Goal: Transaction & Acquisition: Purchase product/service

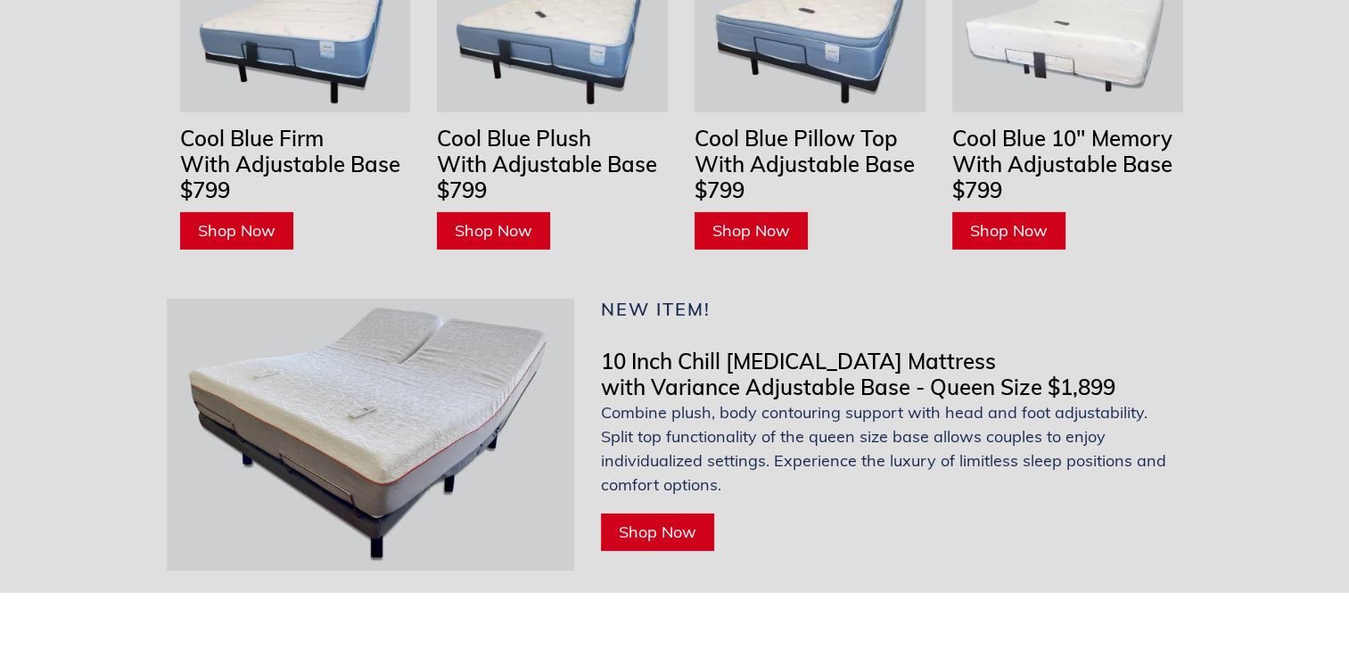
scroll to position [5887, 0]
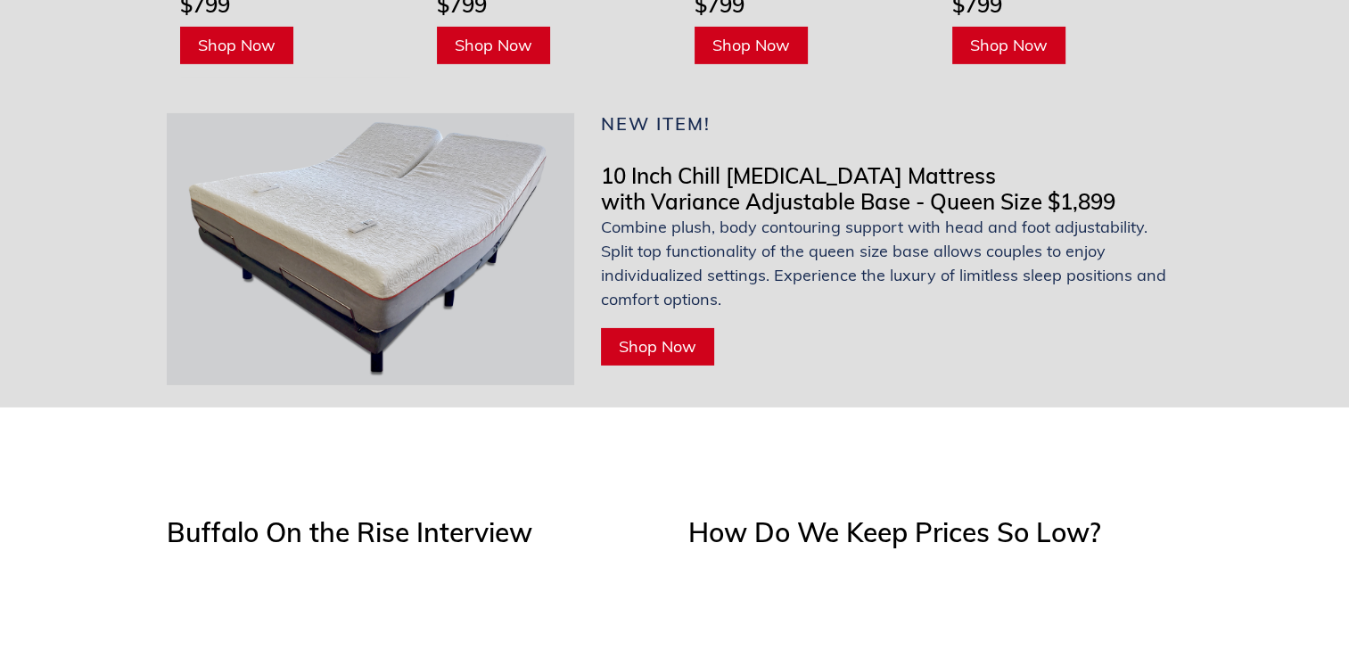
click at [656, 336] on span "Shop Now" at bounding box center [658, 346] width 78 height 21
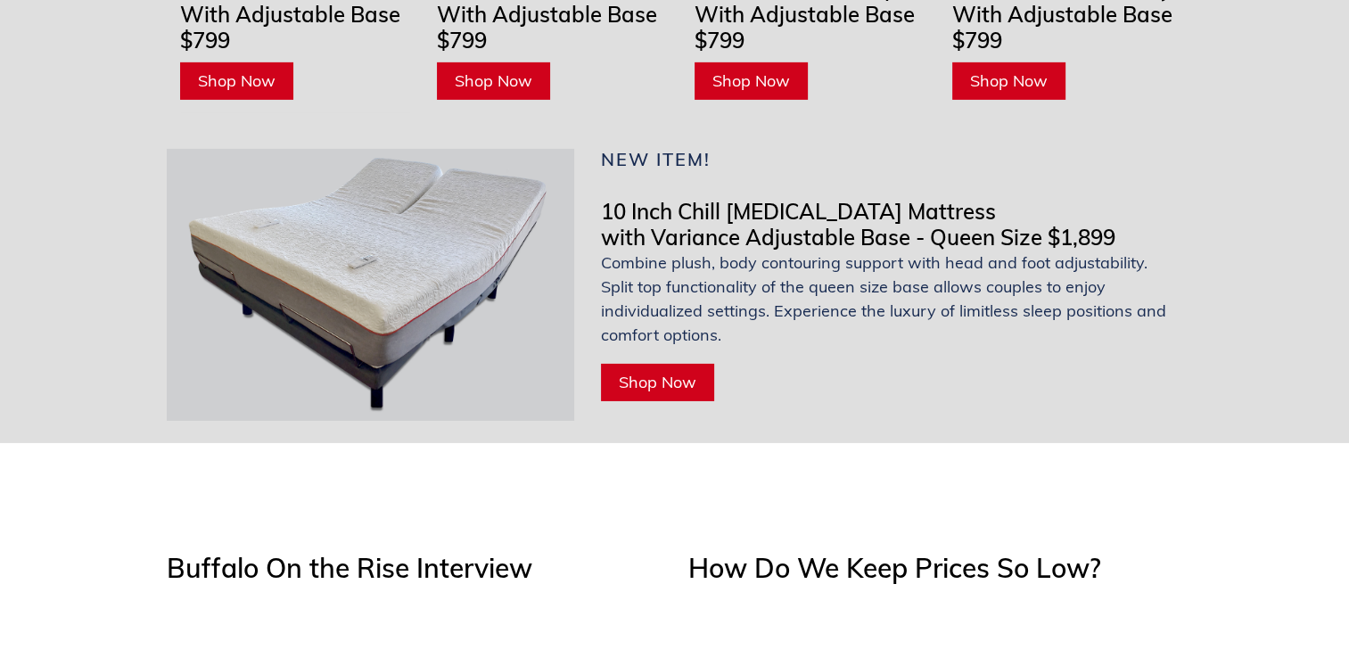
scroll to position [5887, 0]
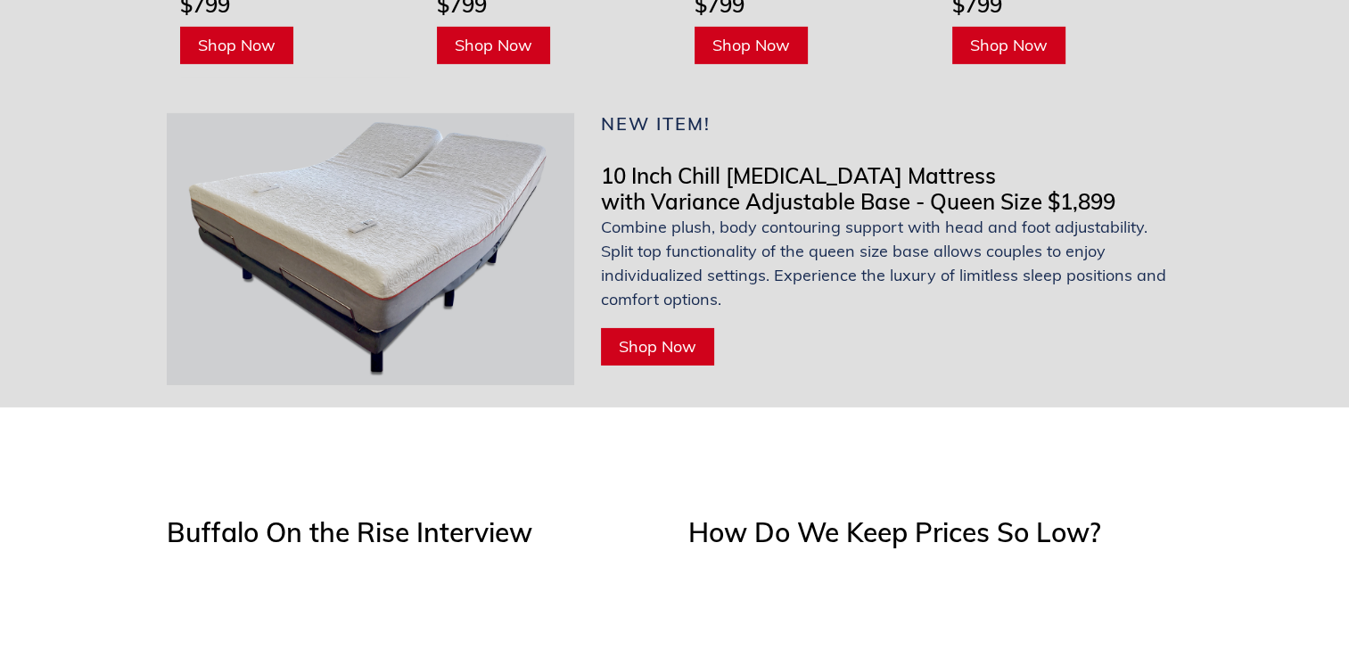
click at [674, 336] on span "Shop Now" at bounding box center [658, 346] width 78 height 21
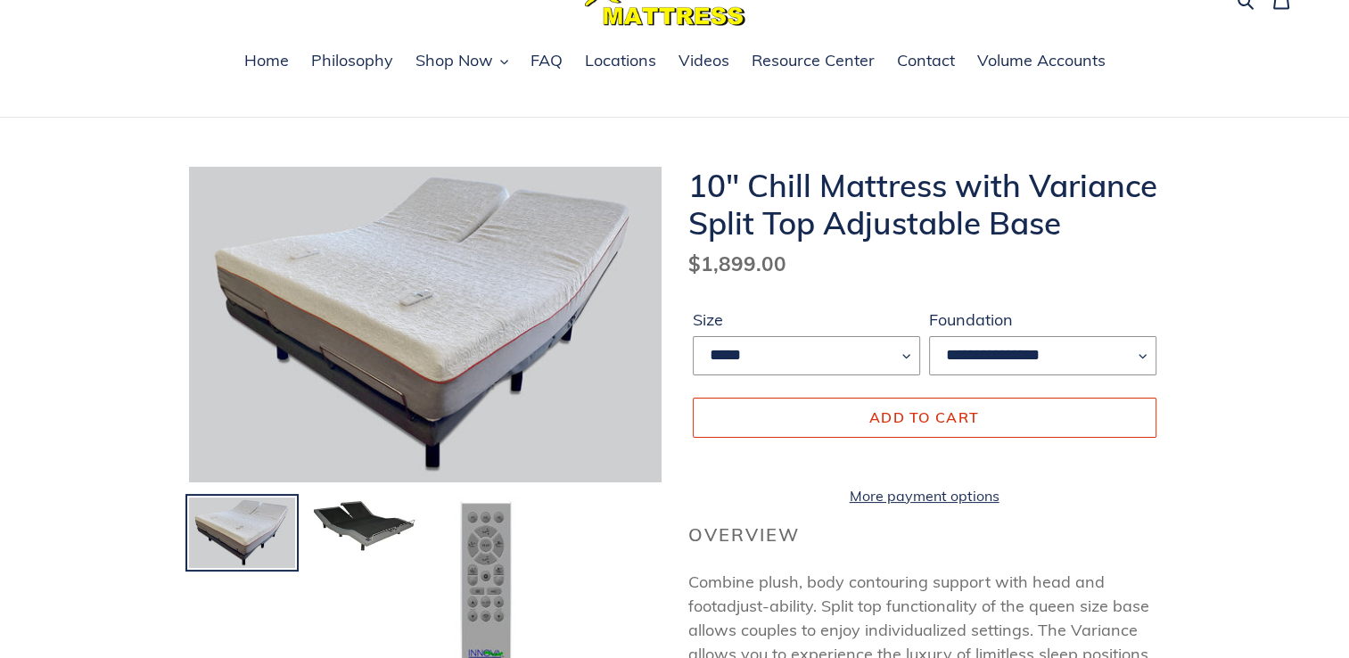
scroll to position [178, 0]
